Goal: Task Accomplishment & Management: Manage account settings

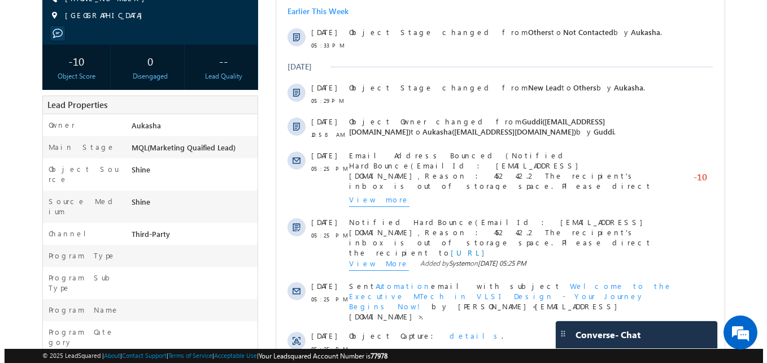
scroll to position [181, 0]
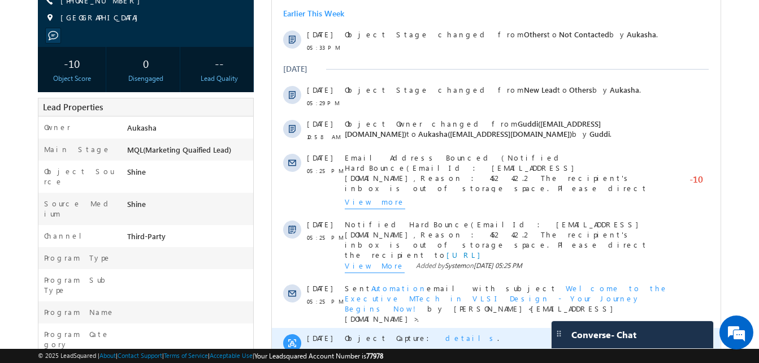
click at [445, 333] on span "details" at bounding box center [471, 338] width 52 height 10
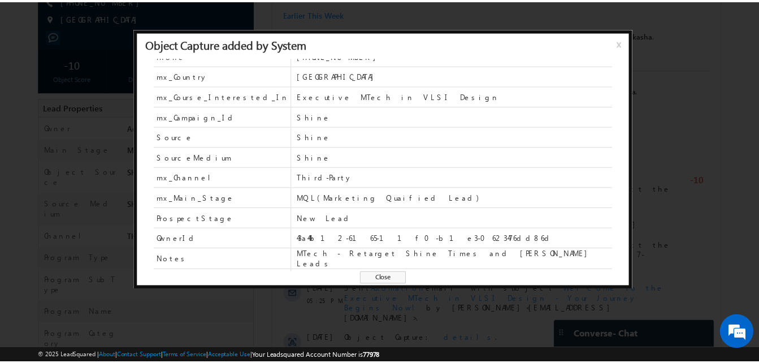
scroll to position [53, 0]
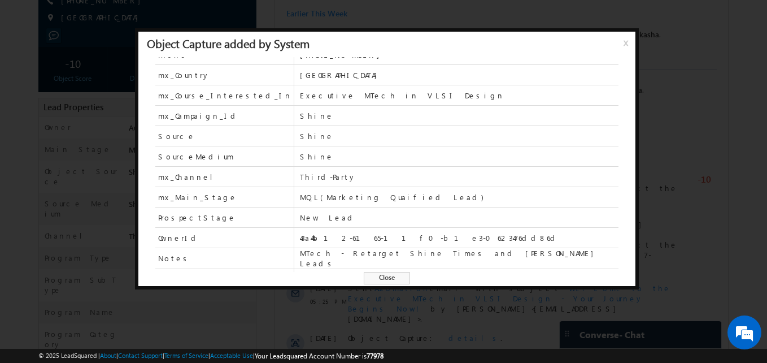
click at [368, 275] on span "Close" at bounding box center [387, 278] width 46 height 12
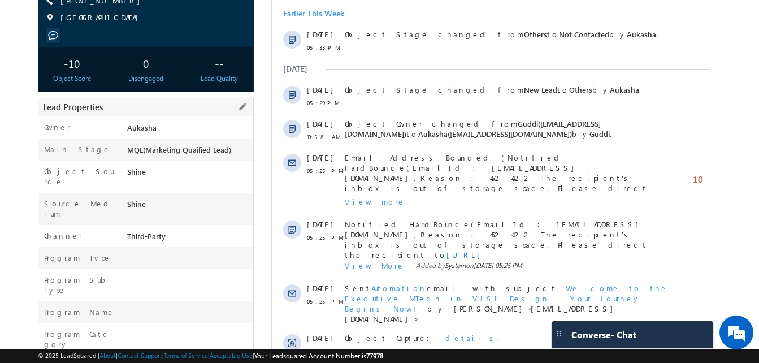
click at [40, 144] on div "Main Stage MQL(Marketing Quaified Lead)" at bounding box center [145, 149] width 215 height 22
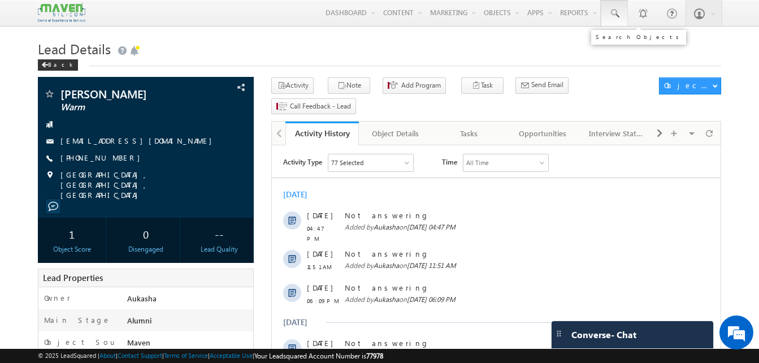
click at [619, 14] on span at bounding box center [614, 13] width 11 height 11
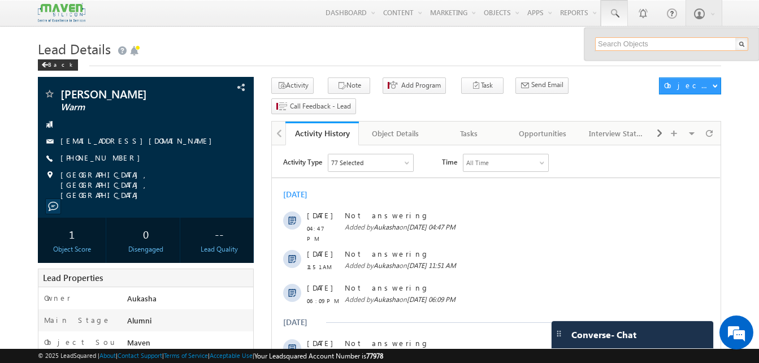
paste input "9052871623"
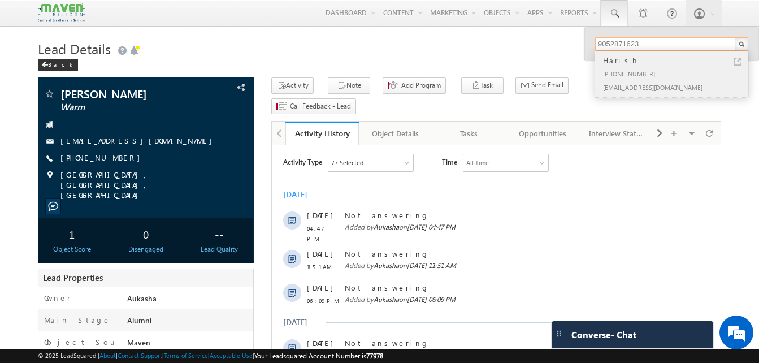
type input "9052871623"
click at [740, 62] on link at bounding box center [737, 62] width 8 height 8
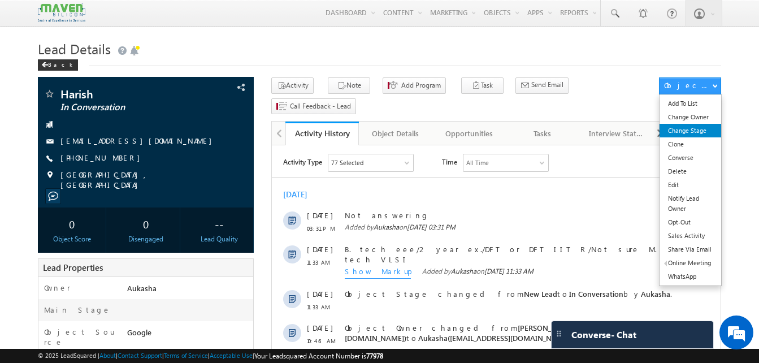
click at [702, 131] on link "Change Stage" at bounding box center [690, 131] width 62 height 14
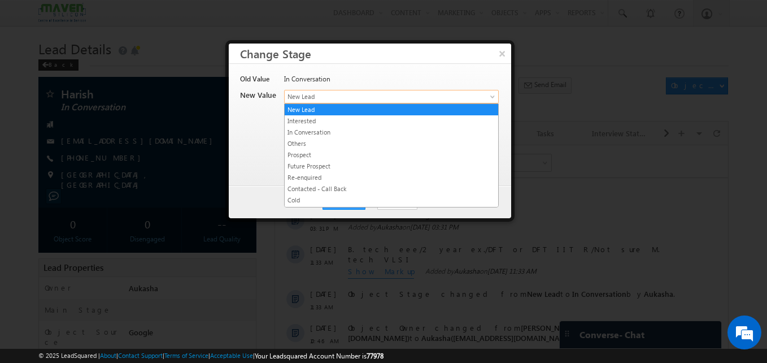
click at [387, 96] on span "New Lead" at bounding box center [373, 97] width 176 height 10
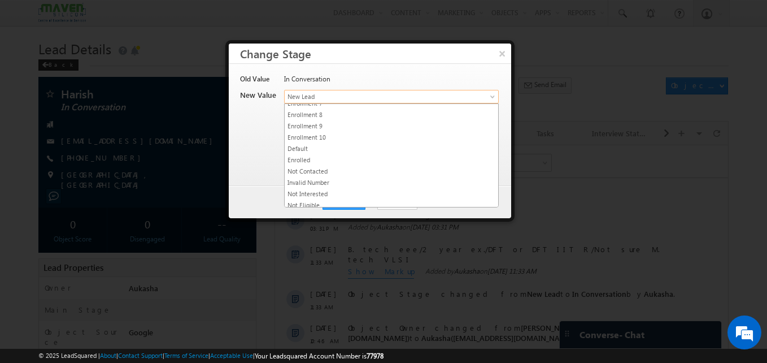
scroll to position [214, 0]
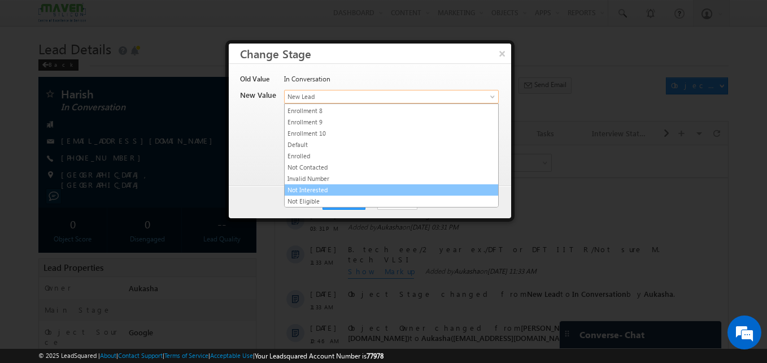
click at [336, 192] on link "Not Interested" at bounding box center [392, 190] width 214 height 10
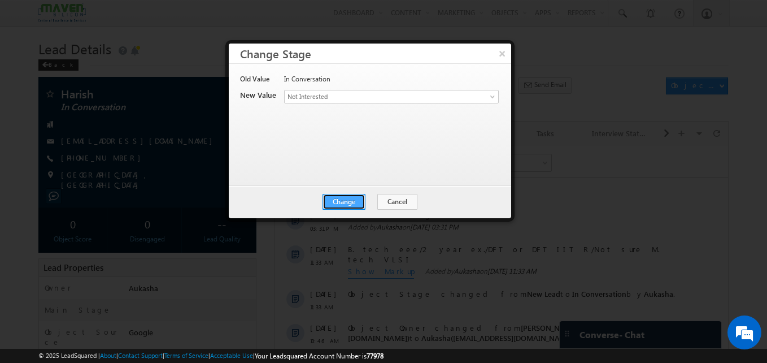
click at [337, 196] on button "Change" at bounding box center [344, 202] width 43 height 16
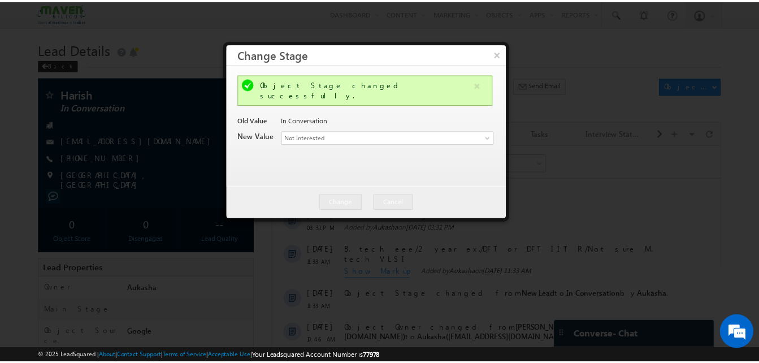
scroll to position [0, 0]
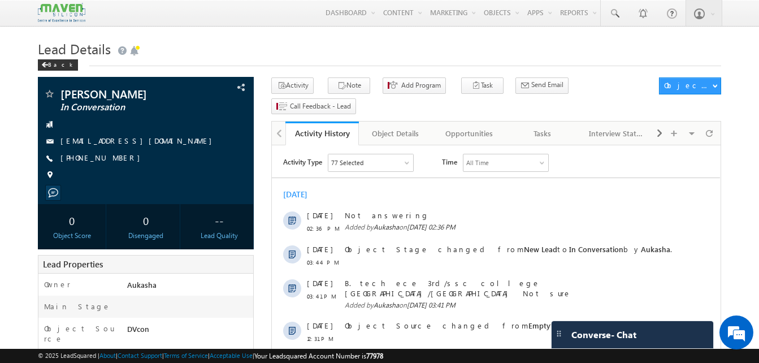
click at [268, 48] on h1 "Lead Details" at bounding box center [379, 48] width 683 height 22
click at [115, 160] on div "+91-9486971066" at bounding box center [146, 158] width 205 height 11
copy div "+91-9486971066"
click at [293, 46] on h1 "Lead Details" at bounding box center [379, 48] width 683 height 22
click at [270, 61] on div "Back" at bounding box center [379, 62] width 683 height 7
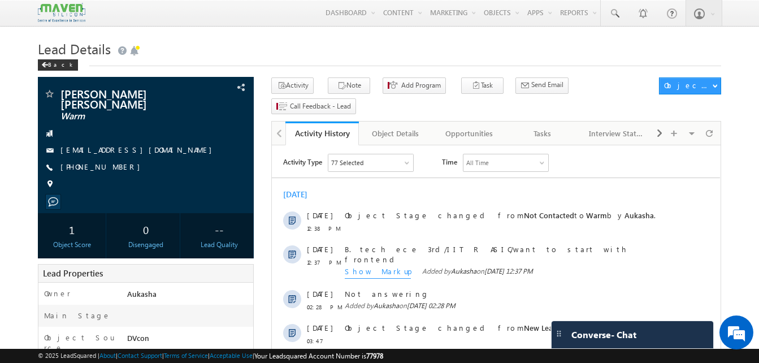
click at [362, 46] on h1 "Lead Details" at bounding box center [379, 48] width 683 height 22
click at [319, 53] on h1 "Lead Details" at bounding box center [379, 48] width 683 height 22
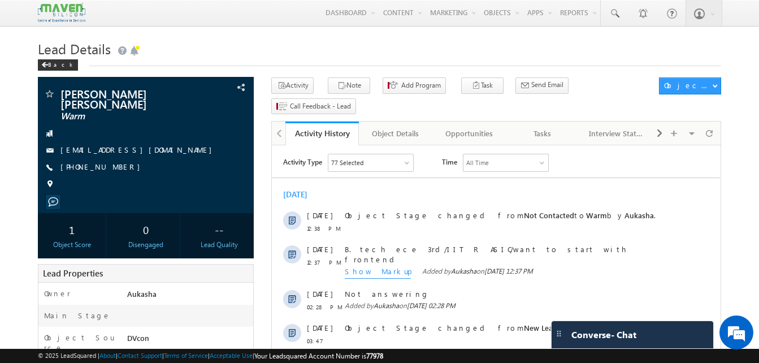
click at [323, 49] on h1 "Lead Details" at bounding box center [379, 48] width 683 height 22
click at [289, 46] on h1 "Lead Details" at bounding box center [379, 48] width 683 height 22
drag, startPoint x: 123, startPoint y: 158, endPoint x: 116, endPoint y: 160, distance: 7.5
click at [116, 162] on div "+91-6380560984" at bounding box center [146, 167] width 205 height 11
copy div "+91-6380560984"
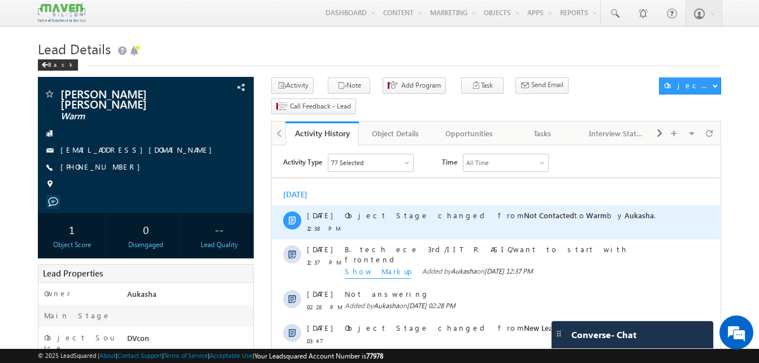
copy div "+91-6380560984"
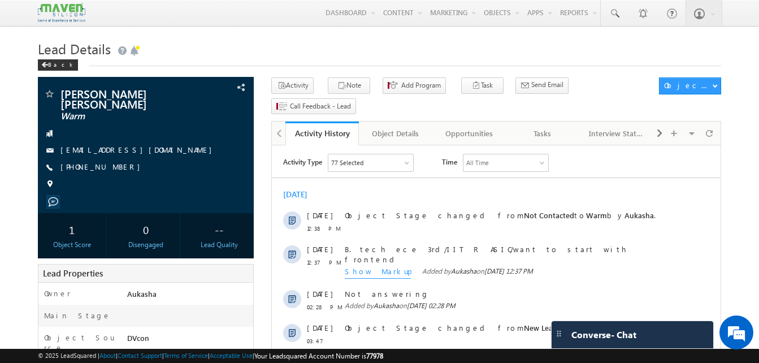
click at [274, 44] on h1 "Lead Details" at bounding box center [379, 48] width 683 height 22
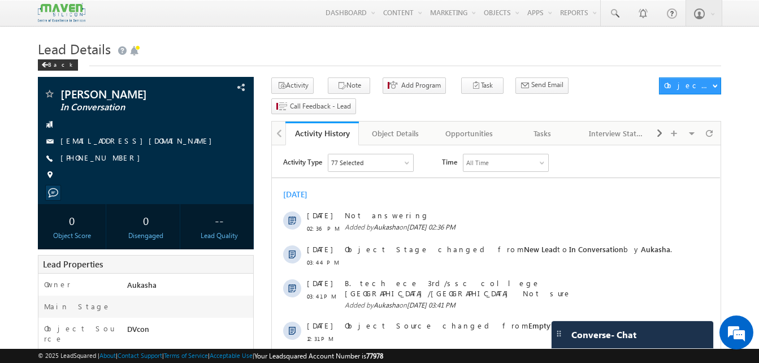
click at [285, 47] on h1 "Lead Details" at bounding box center [379, 48] width 683 height 22
click at [313, 51] on h1 "Lead Details" at bounding box center [379, 48] width 683 height 22
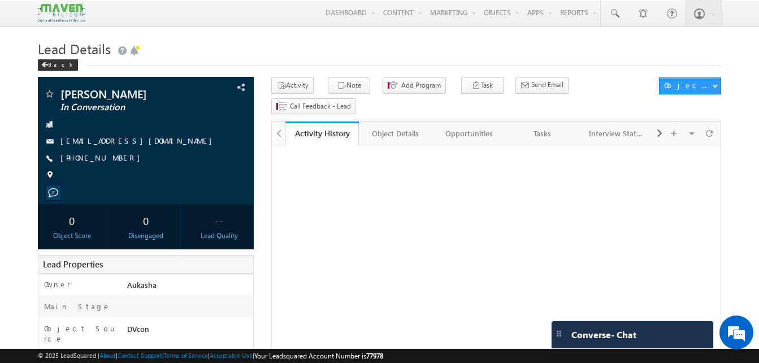
click at [323, 55] on h1 "Lead Details" at bounding box center [379, 48] width 683 height 22
